Goal: Find specific page/section: Find specific page/section

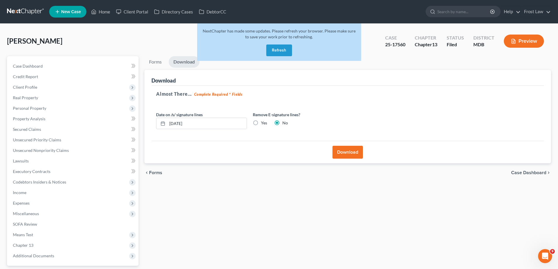
drag, startPoint x: 278, startPoint y: 48, endPoint x: 312, endPoint y: 92, distance: 55.6
click at [278, 48] on button "Refresh" at bounding box center [279, 51] width 26 height 12
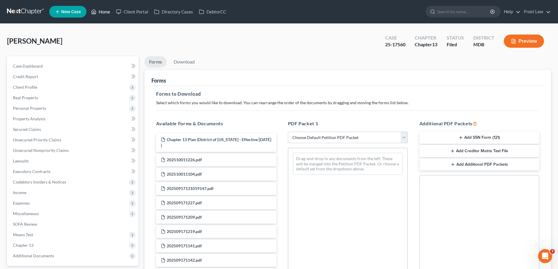
click at [108, 11] on link "Home" at bounding box center [100, 11] width 25 height 11
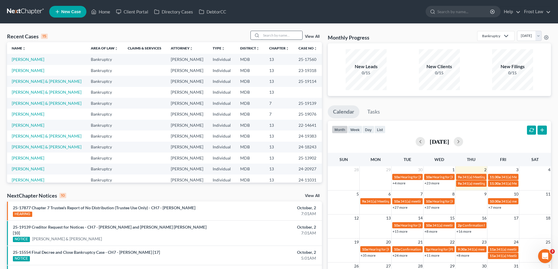
click at [279, 35] on input "search" at bounding box center [281, 35] width 41 height 8
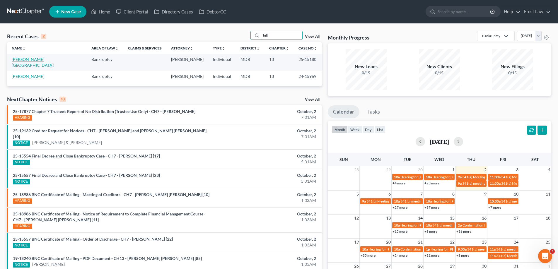
type input "hill"
click at [25, 59] on link "Hill, Ylanda" at bounding box center [33, 62] width 42 height 11
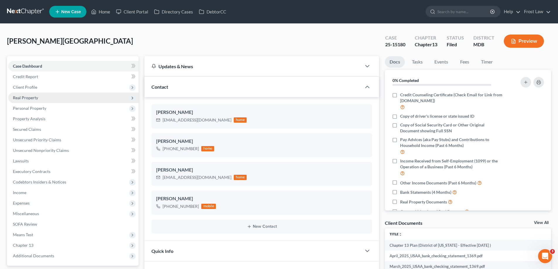
click at [40, 98] on span "Real Property" at bounding box center [73, 98] width 130 height 11
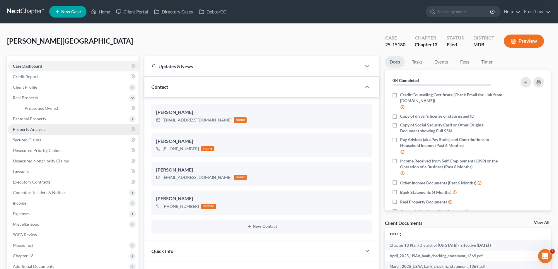
click at [42, 132] on link "Property Analysis" at bounding box center [73, 129] width 130 height 11
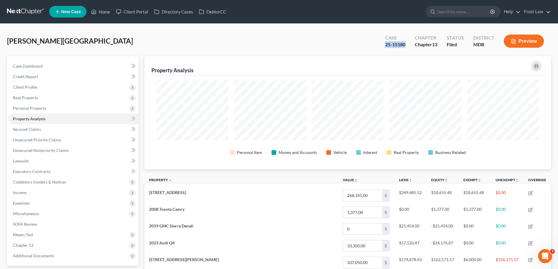
drag, startPoint x: 408, startPoint y: 45, endPoint x: 381, endPoint y: 47, distance: 27.0
click at [381, 47] on div "Case 25-15180" at bounding box center [395, 41] width 30 height 17
copy div "25-15180"
